Goal: Task Accomplishment & Management: Complete application form

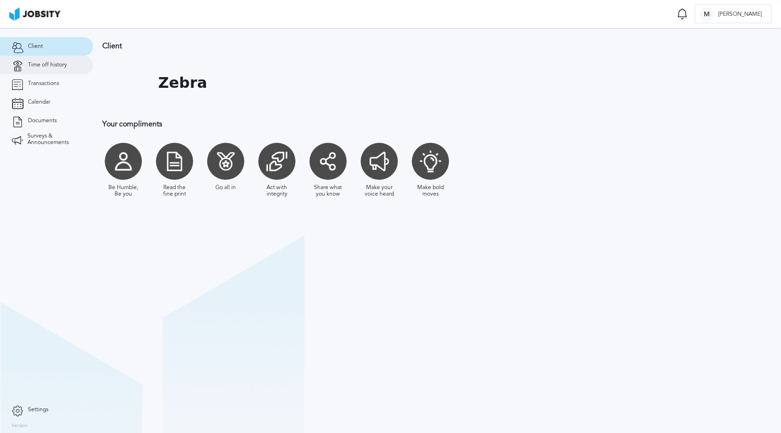
click at [47, 63] on span "Time off history" at bounding box center [47, 65] width 39 height 7
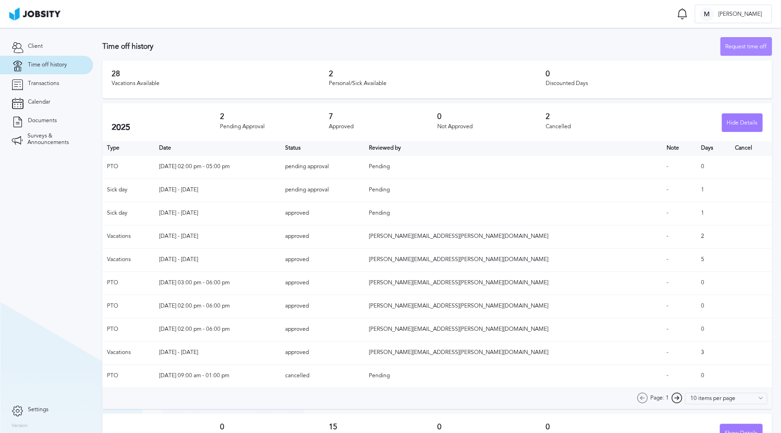
click at [736, 48] on div "Request time off" at bounding box center [745, 47] width 51 height 19
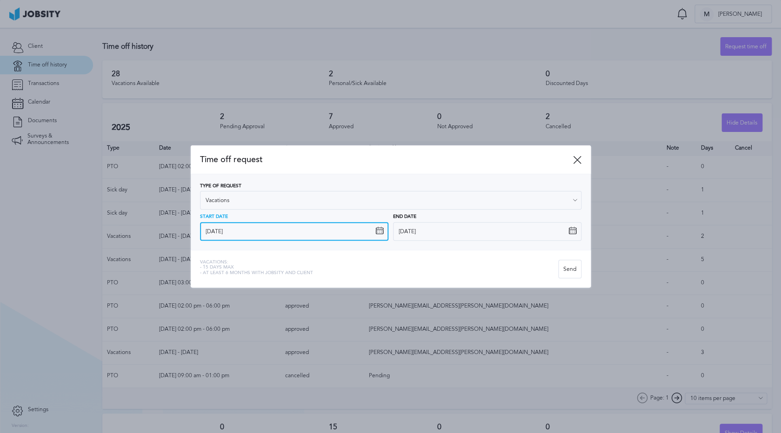
click at [300, 233] on input "[DATE]" at bounding box center [294, 231] width 188 height 19
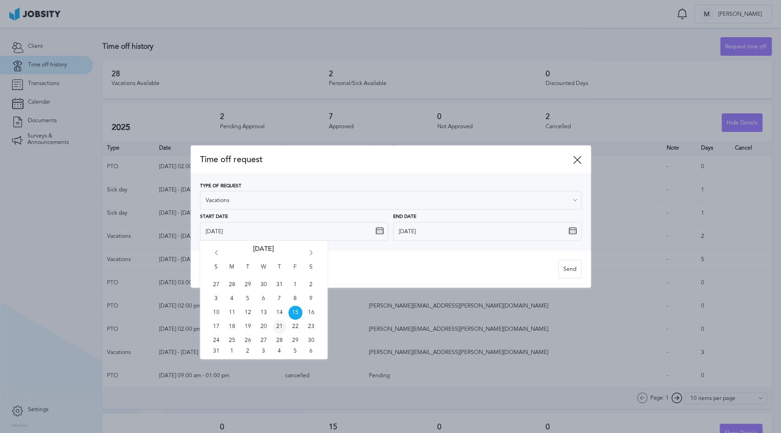
click at [280, 327] on span "21" at bounding box center [280, 327] width 14 height 14
type input "[DATE]"
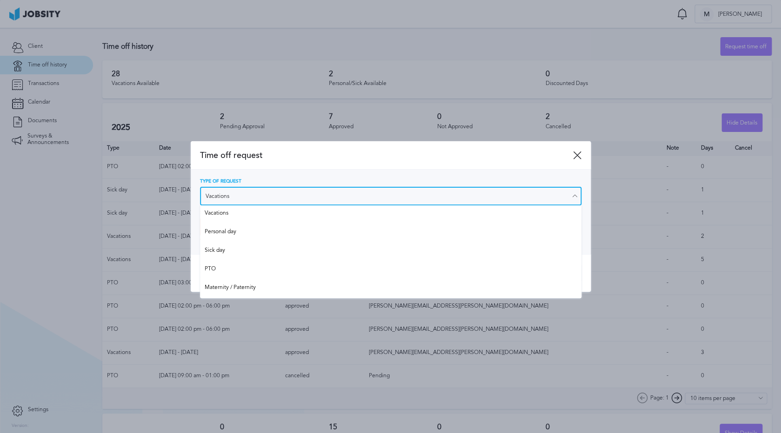
click at [245, 193] on input "Vacations" at bounding box center [390, 196] width 381 height 19
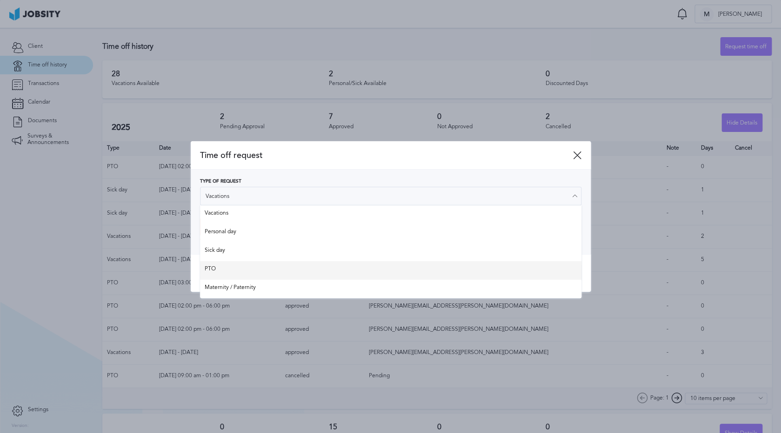
type input "PTO"
click at [237, 270] on div "Time off request Type of Request PTO Vacations Personal day Sick day PTO Matern…" at bounding box center [391, 216] width 400 height 151
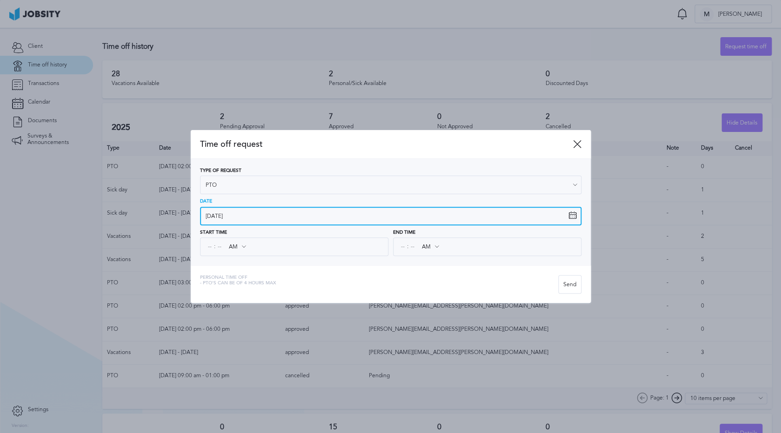
click at [251, 219] on input "[DATE]" at bounding box center [390, 216] width 381 height 19
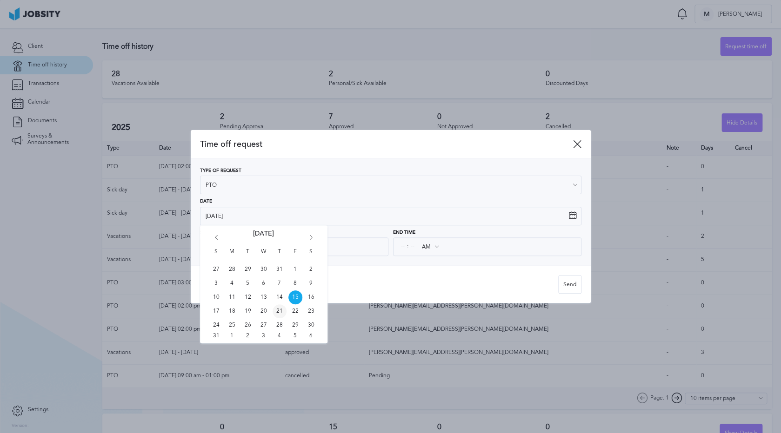
click at [280, 313] on span "21" at bounding box center [280, 312] width 14 height 14
type input "[DATE]"
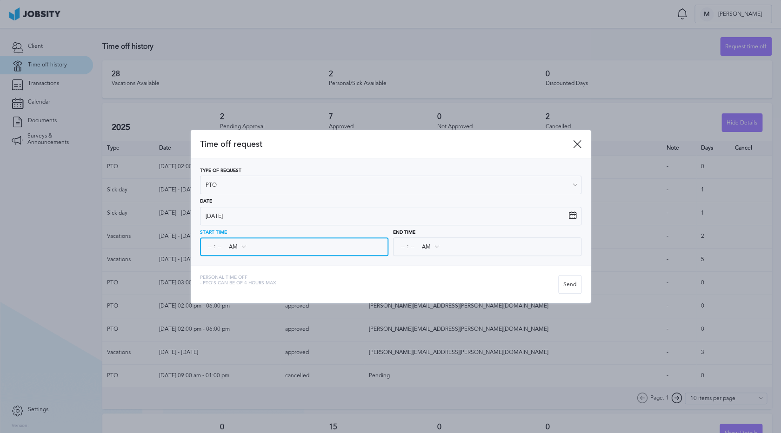
click at [208, 251] on input at bounding box center [210, 247] width 8 height 17
type input "02"
click at [236, 248] on input "AM" at bounding box center [237, 247] width 27 height 17
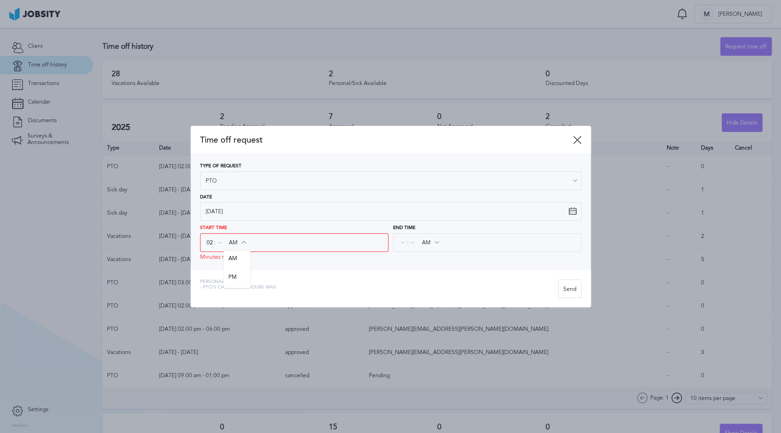
type input "PM"
click at [239, 279] on div "Time off request Type of Request PTO Vacations Personal day Sick day PTO Matern…" at bounding box center [391, 217] width 400 height 182
click at [403, 243] on input at bounding box center [403, 242] width 8 height 17
type input "05"
click at [432, 245] on input "AM" at bounding box center [430, 242] width 27 height 17
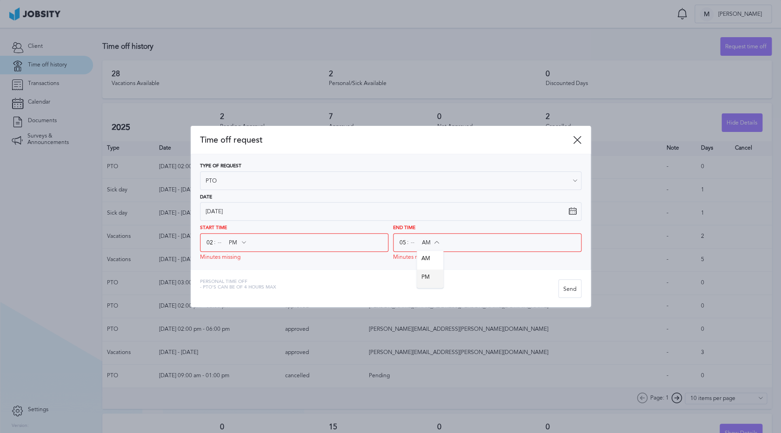
type input "PM"
click at [431, 274] on div "Time off request Type of Request PTO Vacations Personal day Sick day PTO Matern…" at bounding box center [391, 217] width 400 height 182
click at [415, 250] on input at bounding box center [412, 242] width 8 height 17
type input "00"
click at [220, 240] on input at bounding box center [219, 242] width 8 height 17
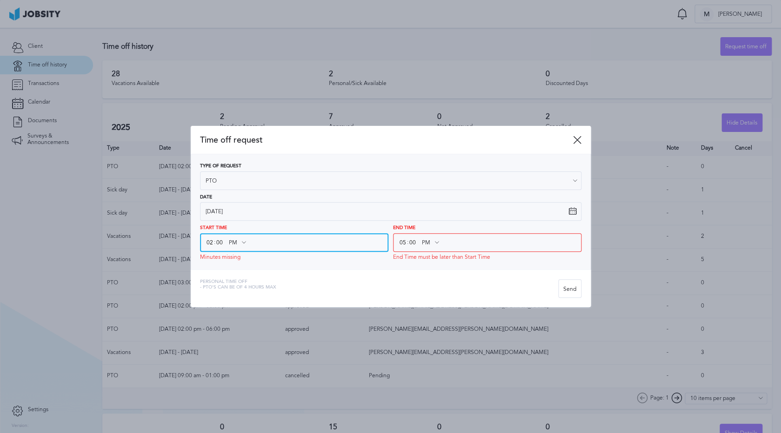
type input "00"
click at [343, 277] on div "Personal Time Off - PTO's can be of 4 hours [PERSON_NAME]" at bounding box center [391, 289] width 400 height 38
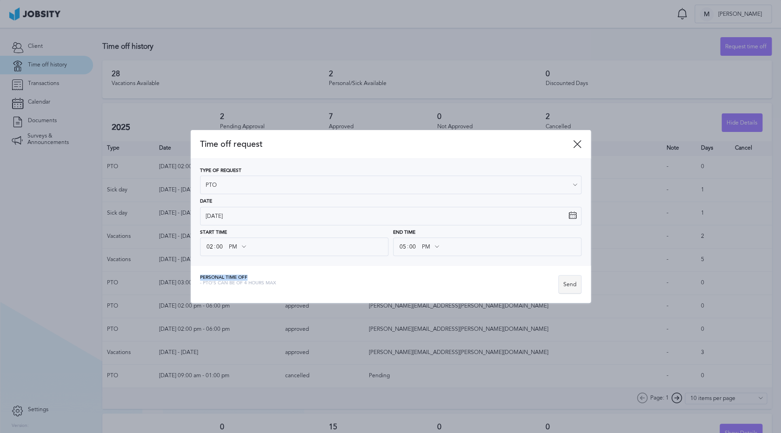
click at [571, 284] on div "Send" at bounding box center [570, 285] width 22 height 19
